Goal: Task Accomplishment & Management: Complete application form

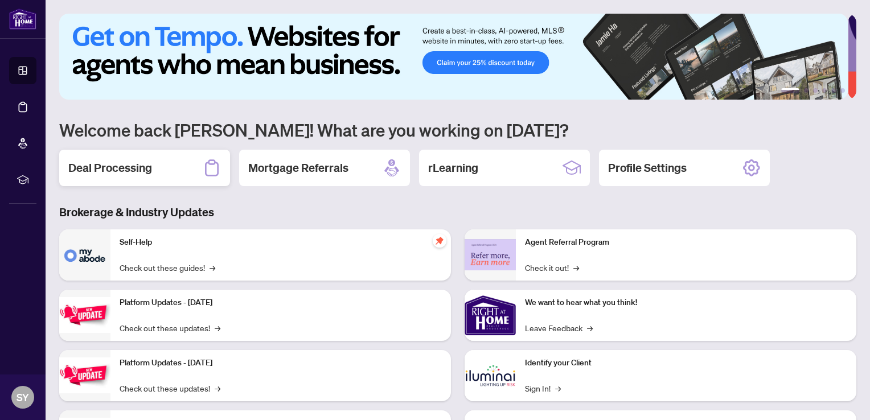
click at [129, 178] on div "Deal Processing" at bounding box center [144, 168] width 171 height 36
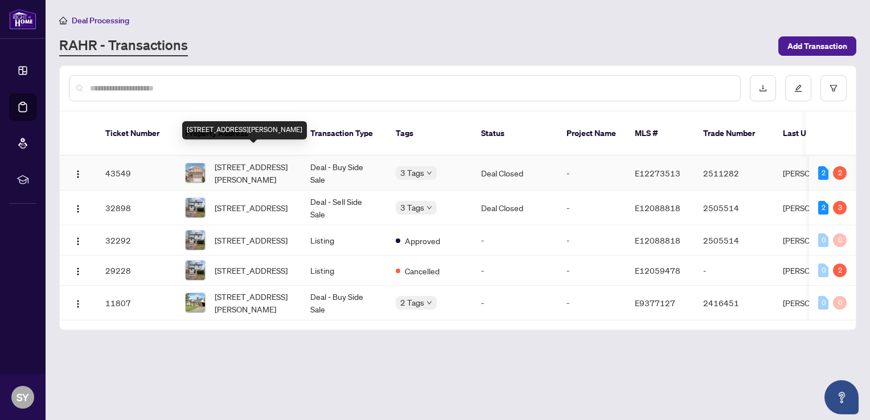
click at [265, 161] on span "[STREET_ADDRESS][PERSON_NAME]" at bounding box center [253, 173] width 77 height 25
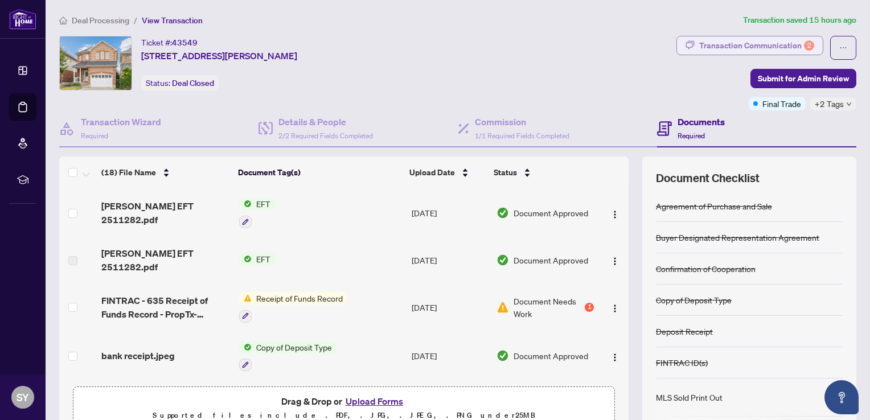
click at [804, 47] on div "2" at bounding box center [809, 45] width 10 height 10
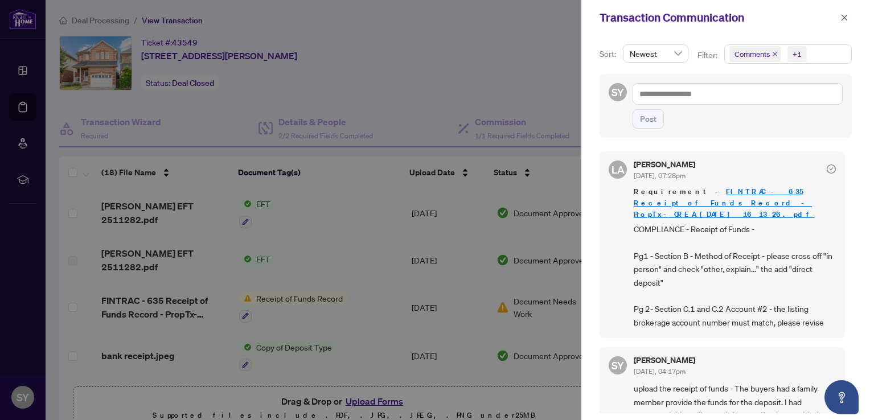
click at [395, 300] on div at bounding box center [435, 210] width 870 height 420
click at [847, 19] on icon "close" at bounding box center [845, 18] width 8 height 8
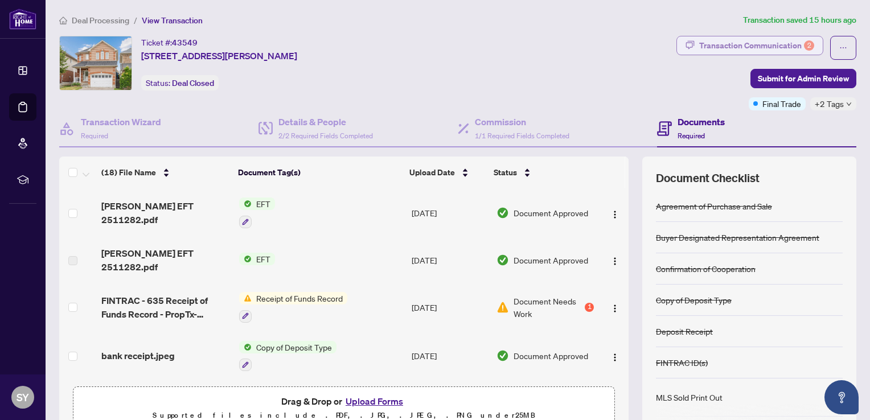
click at [783, 46] on div "Transaction Communication 2" at bounding box center [756, 45] width 115 height 18
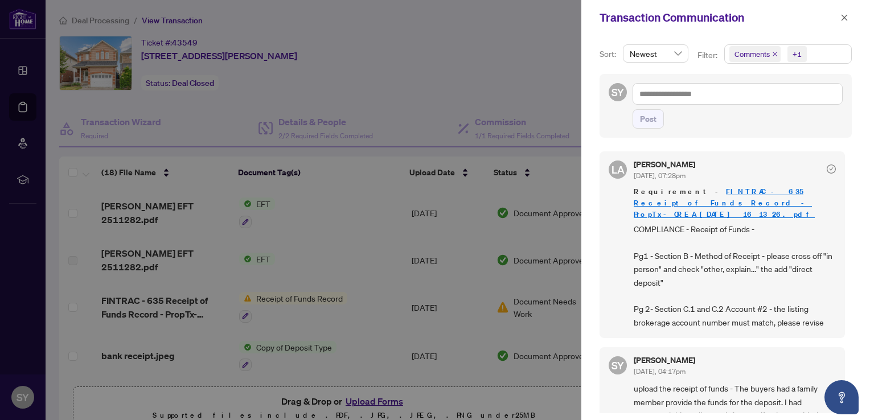
click at [359, 400] on div at bounding box center [435, 210] width 870 height 420
click at [843, 15] on icon "close" at bounding box center [845, 18] width 8 height 8
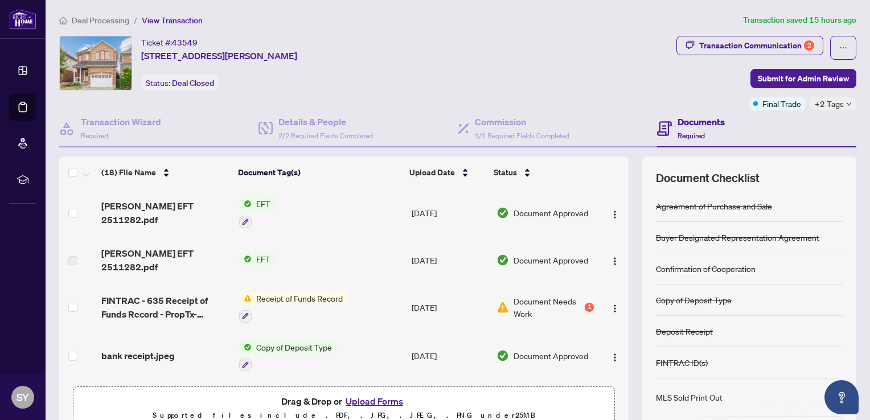
click at [380, 402] on button "Upload Forms" at bounding box center [374, 401] width 64 height 15
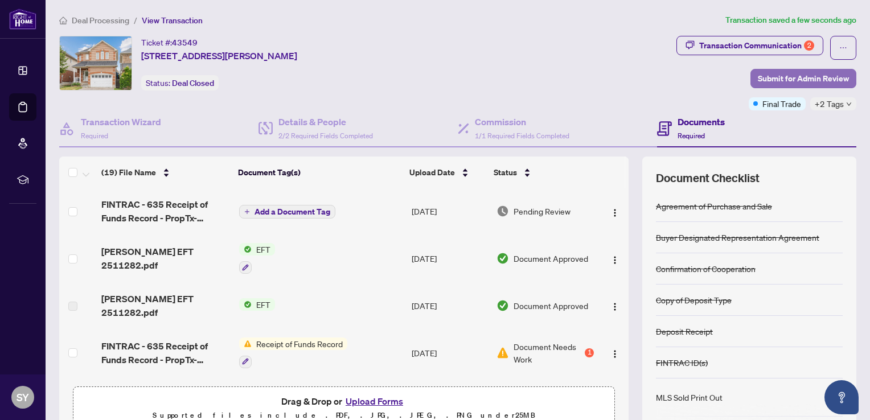
click at [812, 72] on span "Submit for Admin Review" at bounding box center [803, 78] width 91 height 18
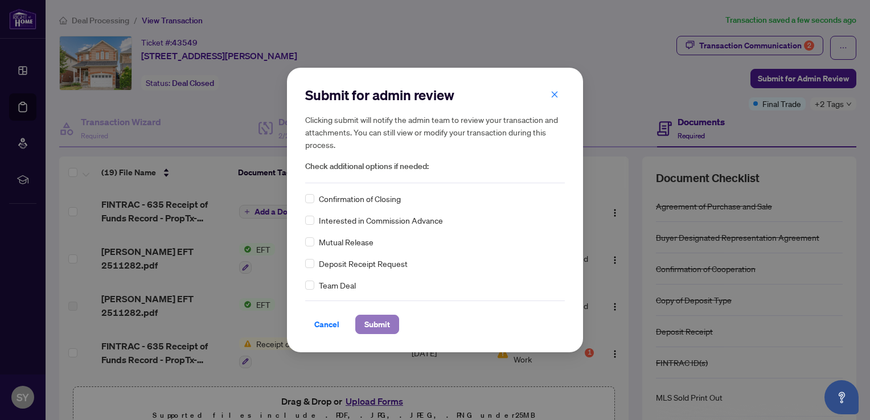
click at [379, 325] on span "Submit" at bounding box center [378, 325] width 26 height 18
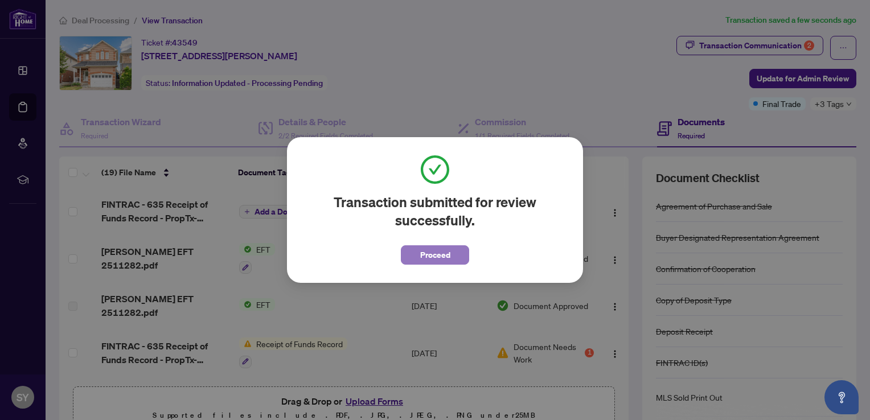
click at [431, 255] on span "Proceed" at bounding box center [435, 255] width 30 height 18
